Goal: Information Seeking & Learning: Learn about a topic

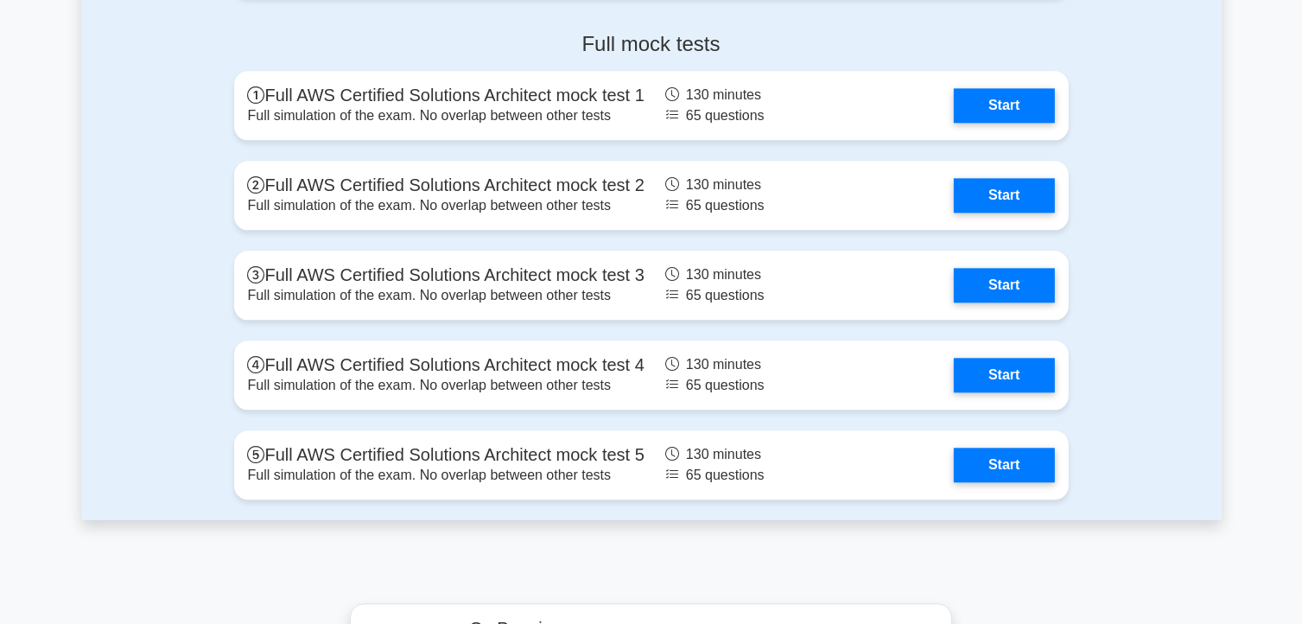
scroll to position [4015, 0]
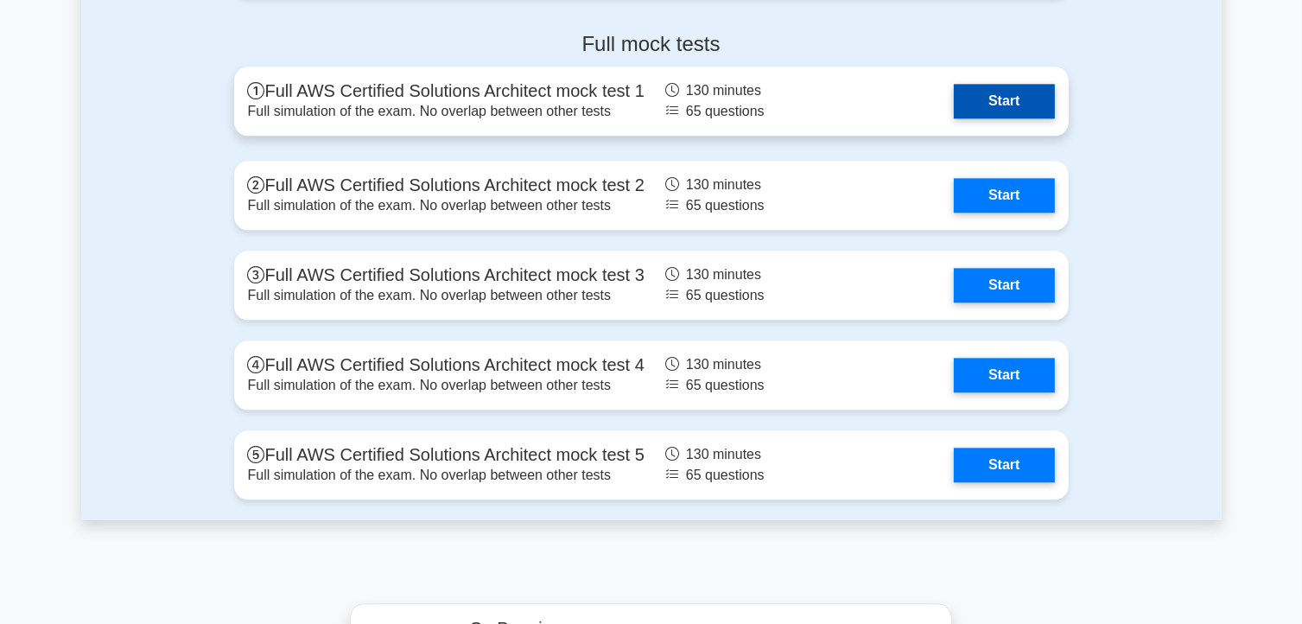
click at [1019, 97] on link "Start" at bounding box center [1004, 101] width 100 height 35
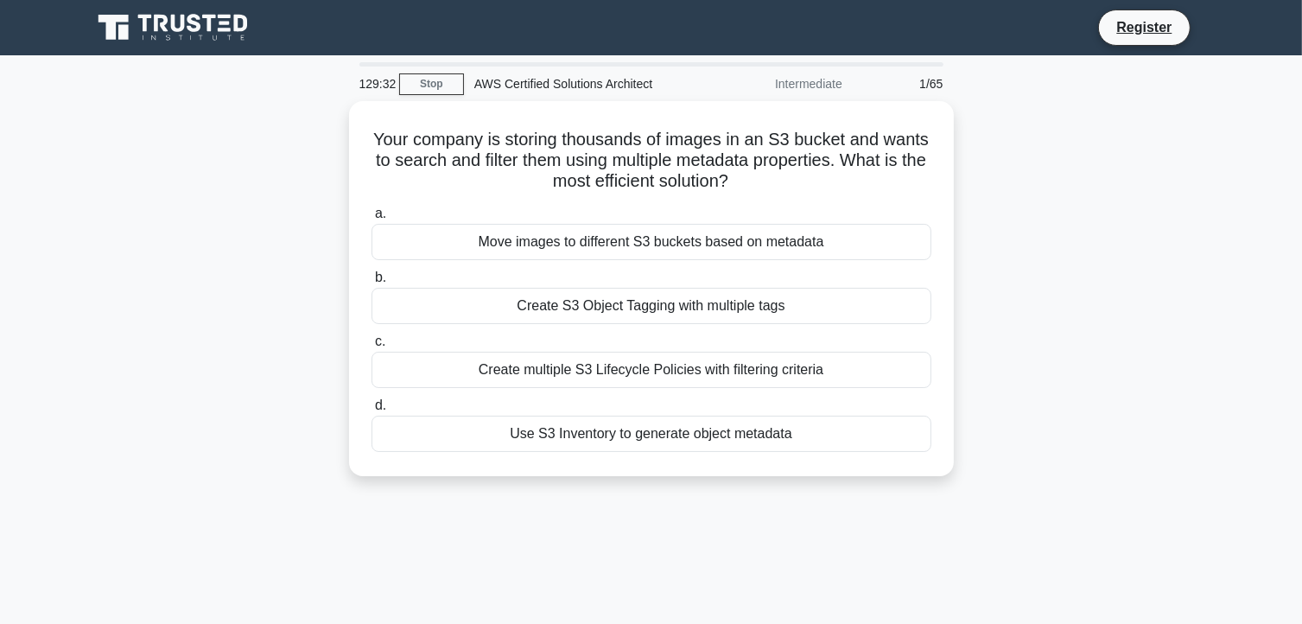
click at [1017, 98] on div "129:32 Stop AWS Certified Solutions Architect Intermediate 1/65 Your company is…" at bounding box center [651, 494] width 1140 height 864
click at [1017, 98] on div "129:30 Stop AWS Certified Solutions Architect Intermediate 1/65 Your company is…" at bounding box center [651, 494] width 1140 height 864
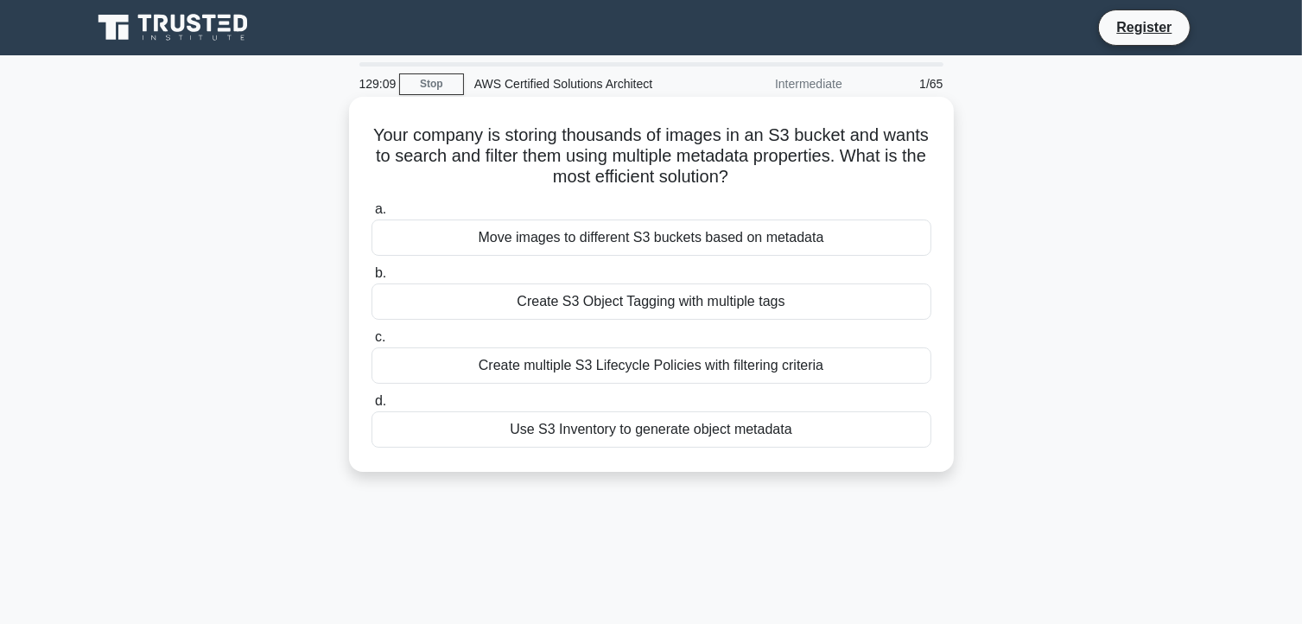
click at [754, 308] on div "Create S3 Object Tagging with multiple tags" at bounding box center [651, 301] width 560 height 36
click at [371, 279] on input "b. Create S3 Object Tagging with multiple tags" at bounding box center [371, 273] width 0 height 11
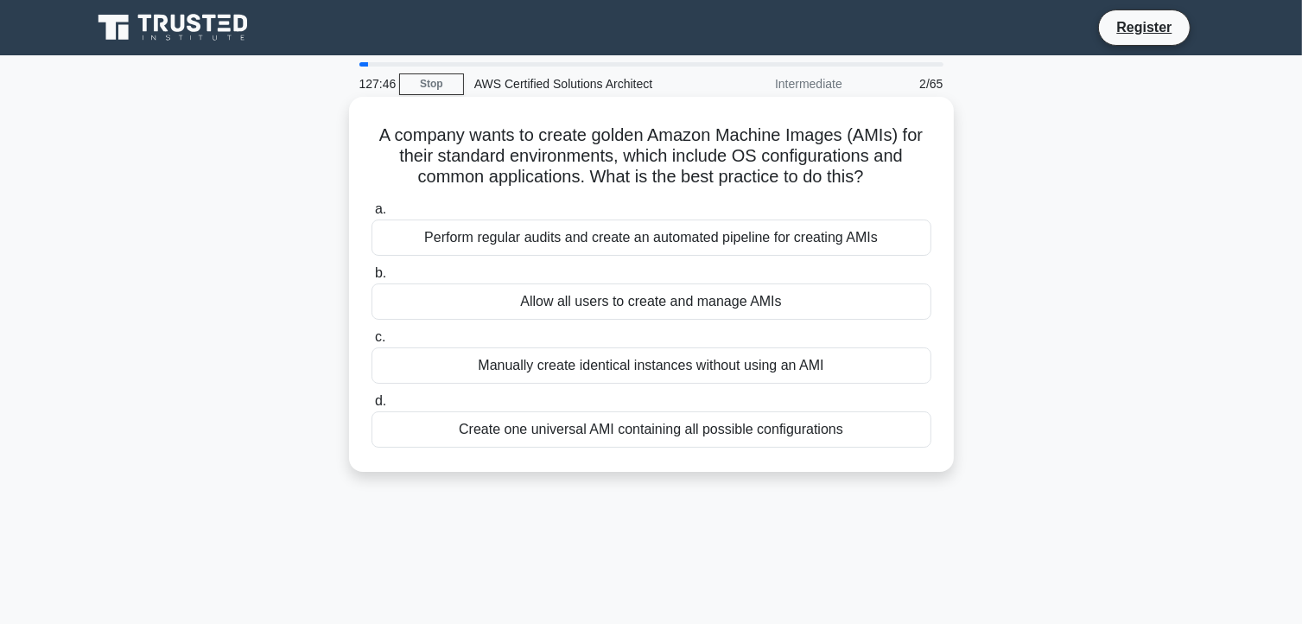
click at [681, 434] on div "Create one universal AMI containing all possible configurations" at bounding box center [651, 429] width 560 height 36
click at [371, 407] on input "d. Create one universal AMI containing all possible configurations" at bounding box center [371, 401] width 0 height 11
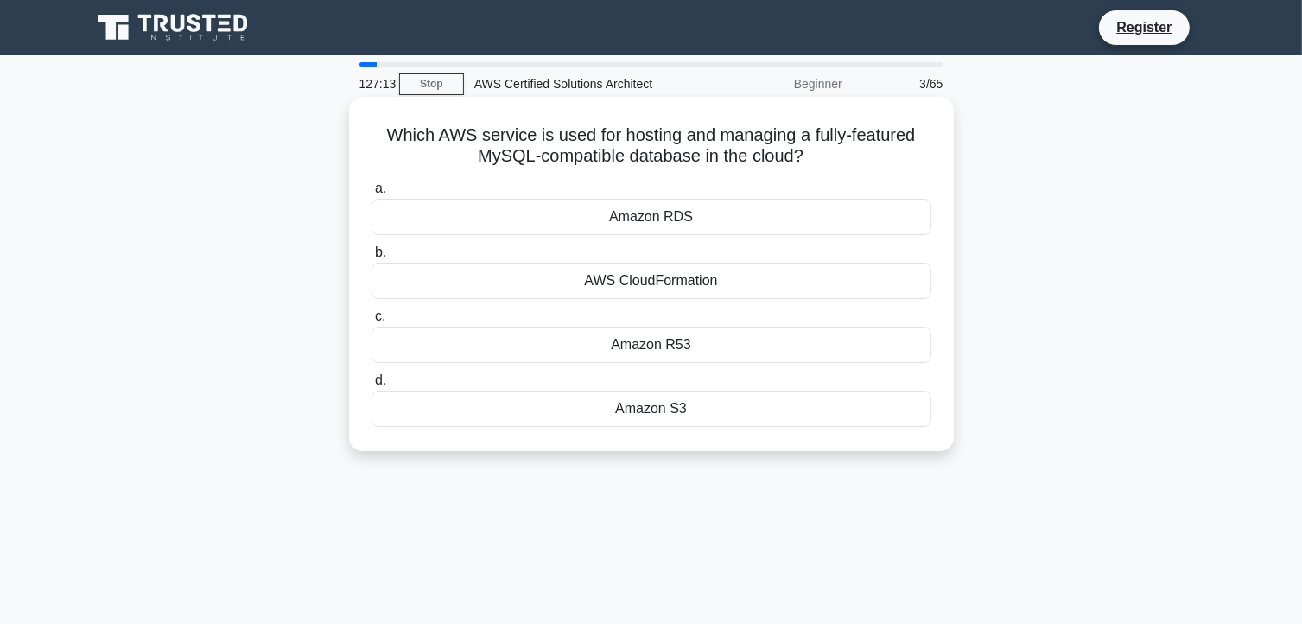
click at [688, 222] on div "Amazon RDS" at bounding box center [651, 217] width 560 height 36
click at [371, 194] on input "a. Amazon RDS" at bounding box center [371, 188] width 0 height 11
click at [681, 346] on div "AWS IAM" at bounding box center [651, 345] width 560 height 36
click at [371, 322] on input "c. AWS IAM" at bounding box center [371, 316] width 0 height 11
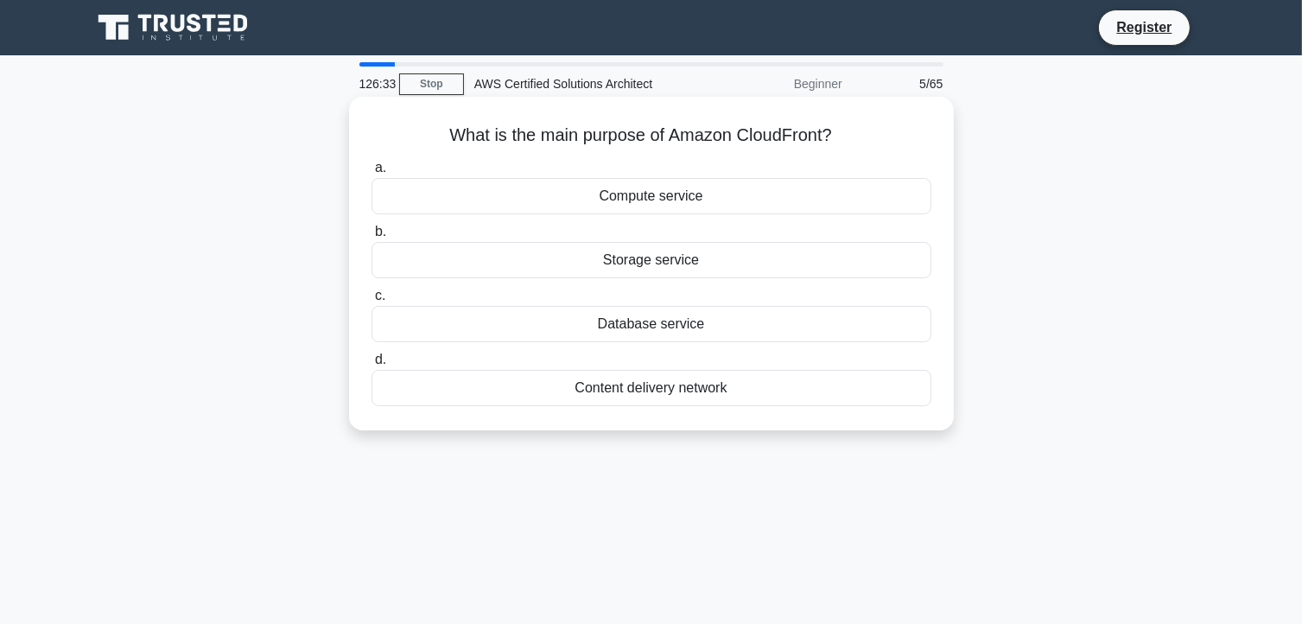
click at [688, 384] on div "Content delivery network" at bounding box center [651, 388] width 560 height 36
click at [371, 365] on input "d. Content delivery network" at bounding box center [371, 359] width 0 height 11
